Goal: Transaction & Acquisition: Purchase product/service

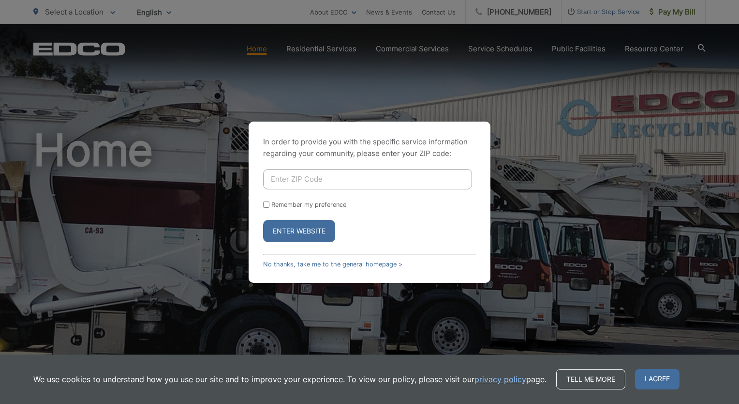
click at [339, 177] on input "Enter ZIP Code" at bounding box center [367, 179] width 209 height 20
type input "91950"
click at [267, 204] on input "Remember my preference" at bounding box center [266, 204] width 6 height 6
checkbox input "true"
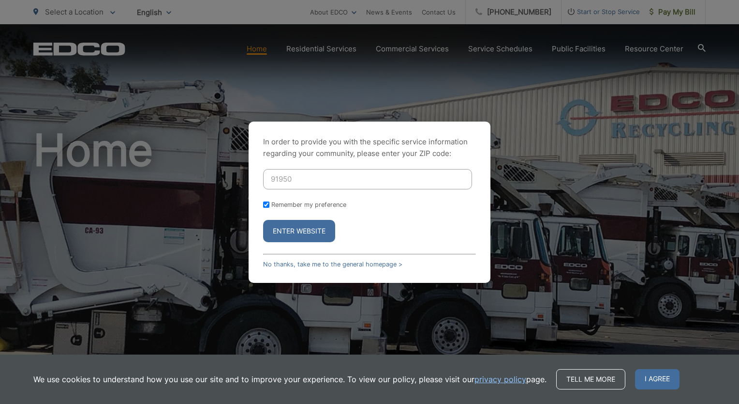
click at [284, 232] on button "Enter Website" at bounding box center [299, 231] width 72 height 22
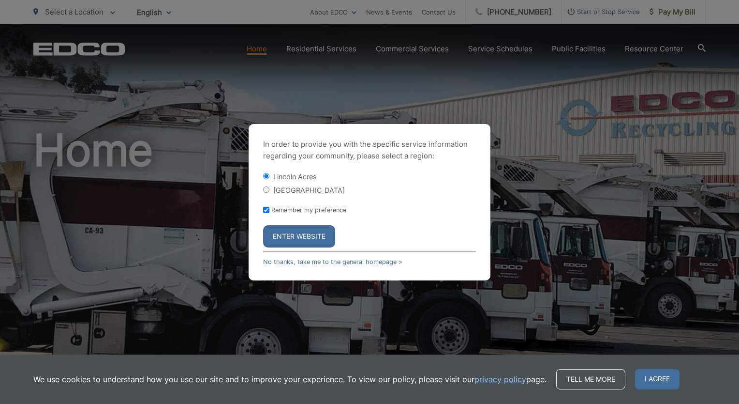
click at [337, 49] on div "In order to provide you with the specific service information regarding your co…" at bounding box center [369, 202] width 739 height 404
click at [303, 260] on link "No thanks, take me to the general homepage >" at bounding box center [332, 261] width 139 height 7
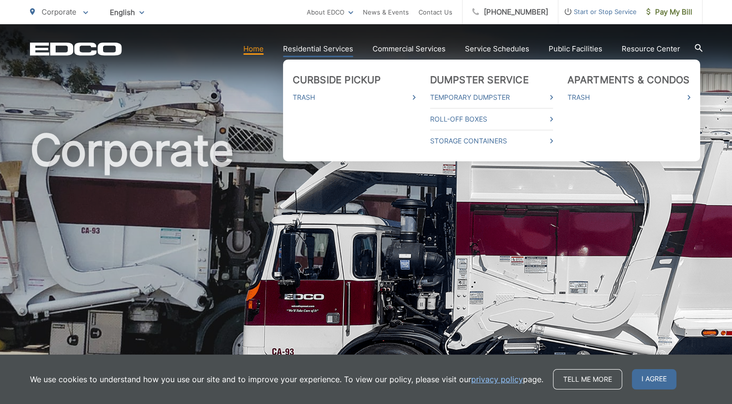
click at [335, 50] on link "Residential Services" at bounding box center [318, 49] width 70 height 12
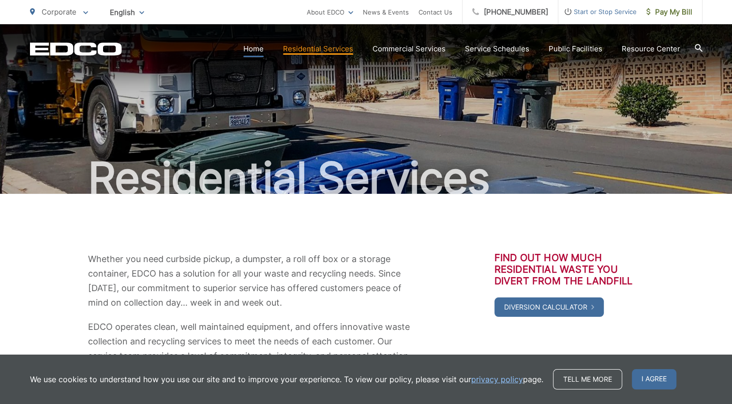
click at [261, 48] on link "Home" at bounding box center [253, 49] width 20 height 12
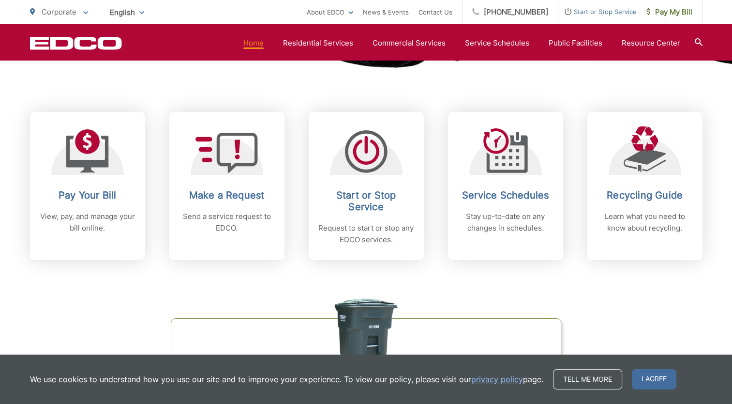
scroll to position [387, 0]
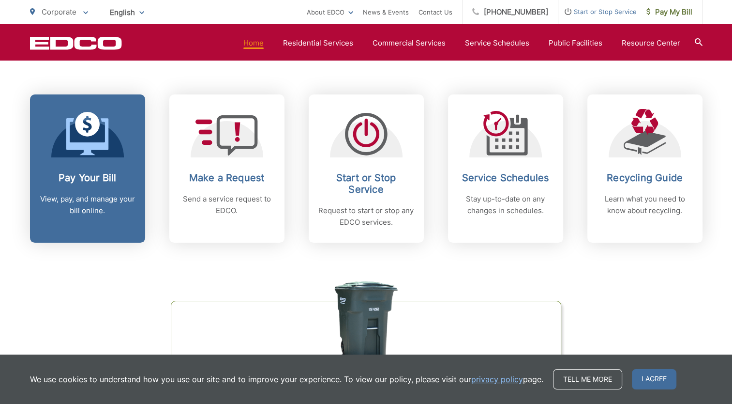
click at [90, 189] on div "Pay Your Bill View, pay, and manage your bill online." at bounding box center [88, 194] width 96 height 45
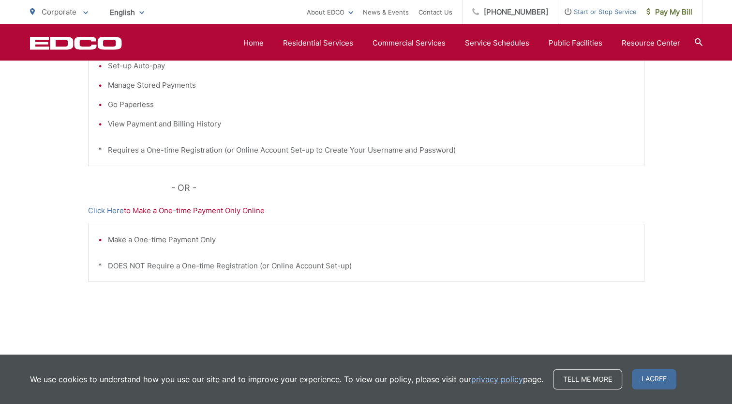
scroll to position [284, 0]
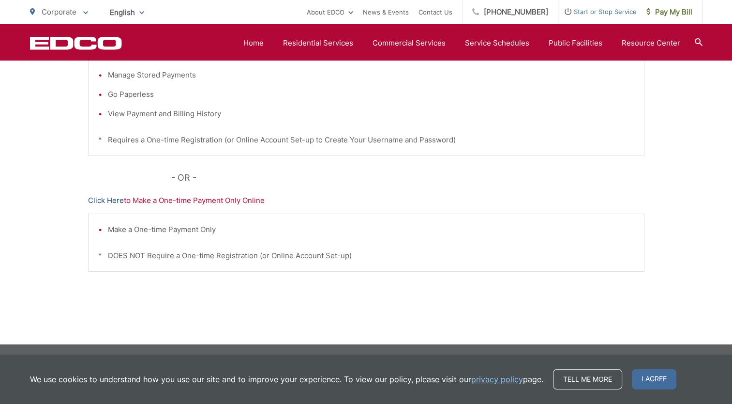
click at [109, 200] on link "Click Here" at bounding box center [106, 201] width 36 height 12
